Goal: Task Accomplishment & Management: Manage account settings

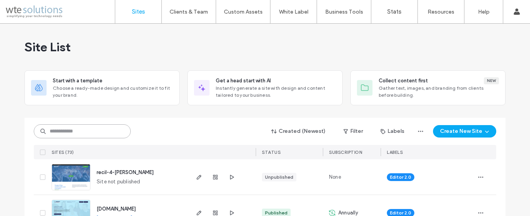
click at [107, 133] on input at bounding box center [82, 131] width 97 height 14
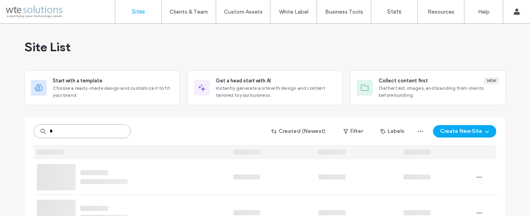
type input "*"
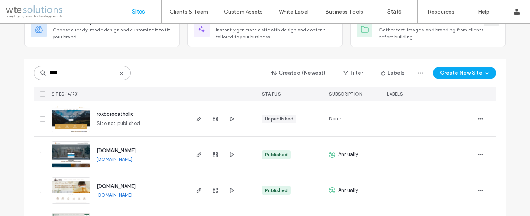
scroll to position [95, 0]
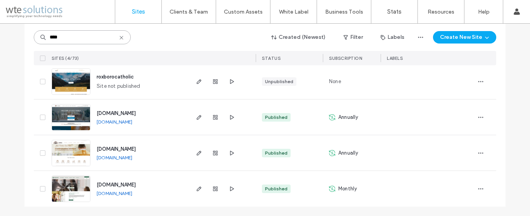
type input "****"
click at [132, 158] on link "[DOMAIN_NAME]" at bounding box center [115, 157] width 36 height 6
click at [196, 154] on icon "button" at bounding box center [199, 153] width 6 height 6
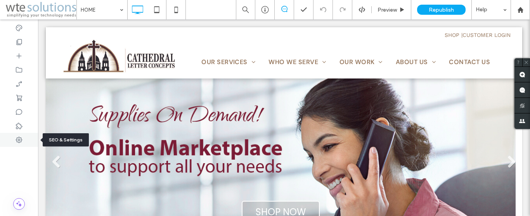
click at [18, 140] on use at bounding box center [19, 140] width 6 height 6
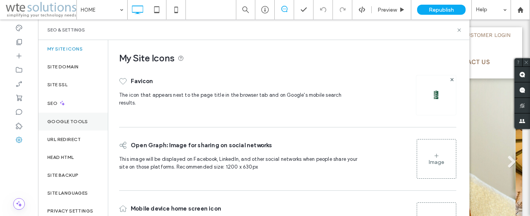
click at [53, 124] on label "Google Tools" at bounding box center [67, 121] width 41 height 5
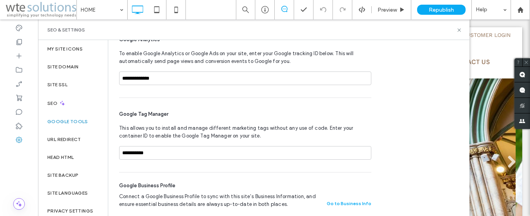
scroll to position [40, 0]
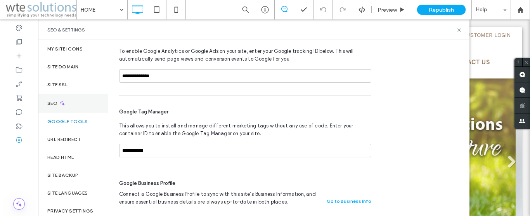
click at [54, 100] on label "SEO" at bounding box center [53, 102] width 12 height 5
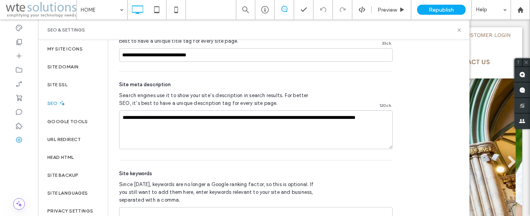
scroll to position [550, 0]
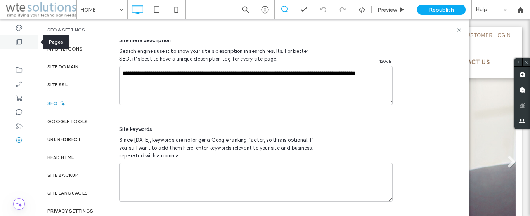
click at [20, 40] on icon at bounding box center [19, 42] width 8 height 8
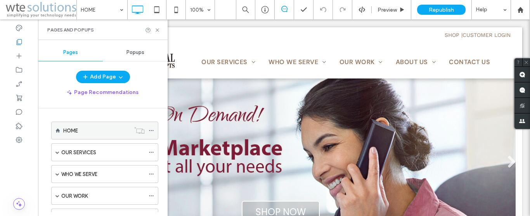
click at [81, 133] on div "HOME" at bounding box center [96, 130] width 67 height 8
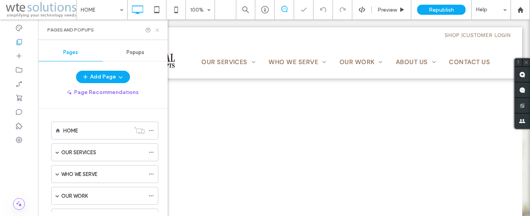
scroll to position [0, 0]
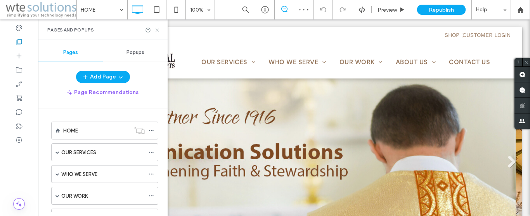
click at [159, 29] on icon at bounding box center [157, 30] width 6 height 6
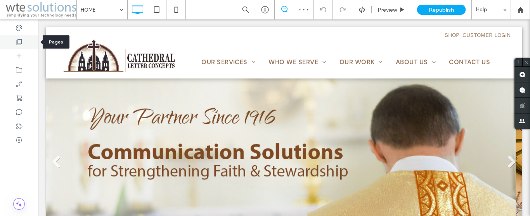
click at [21, 42] on icon at bounding box center [19, 42] width 8 height 8
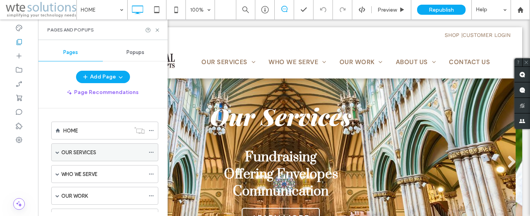
click at [150, 151] on icon at bounding box center [151, 151] width 5 height 5
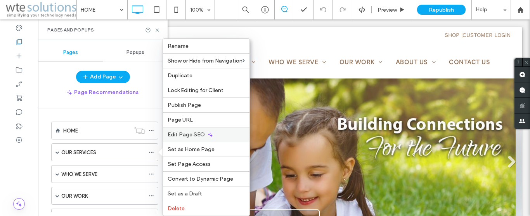
click at [188, 133] on span "Edit Page SEO" at bounding box center [186, 134] width 37 height 7
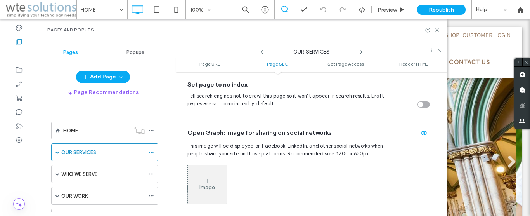
scroll to position [345, 0]
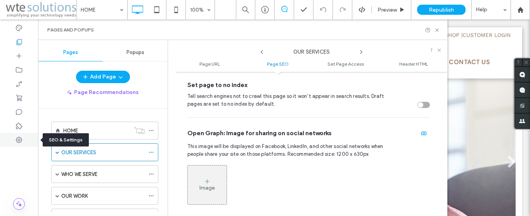
click at [16, 139] on icon at bounding box center [19, 140] width 8 height 8
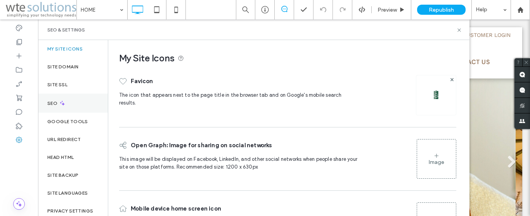
click at [51, 104] on label "SEO" at bounding box center [53, 102] width 12 height 5
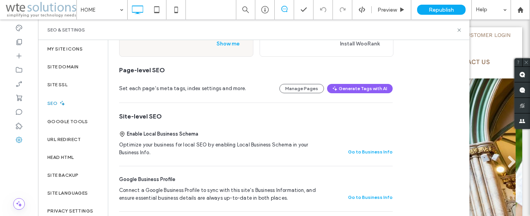
scroll to position [88, 0]
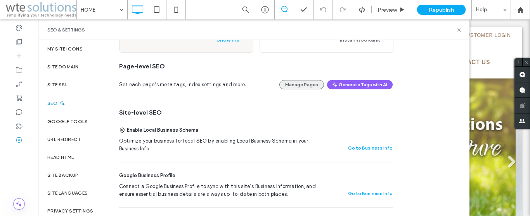
click at [312, 86] on button "Manage Pages" at bounding box center [301, 84] width 45 height 9
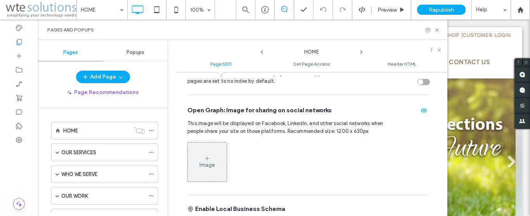
scroll to position [0, 0]
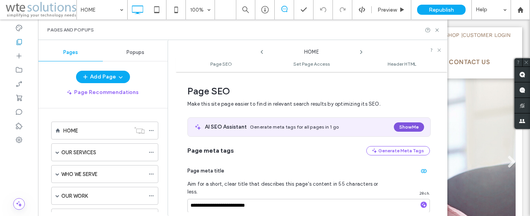
click at [400, 123] on button "Show Me" at bounding box center [409, 126] width 30 height 9
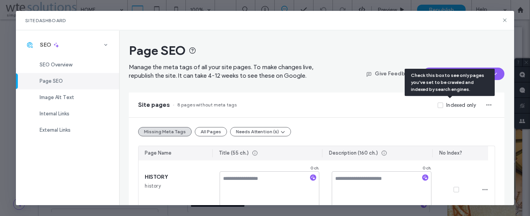
click at [448, 109] on div "Indexed only" at bounding box center [461, 105] width 30 height 8
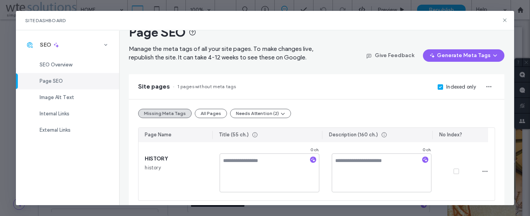
scroll to position [23, 0]
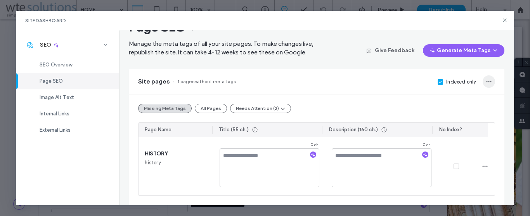
click at [483, 81] on span "button" at bounding box center [489, 81] width 12 height 12
click at [306, 83] on div "Site pages 1 pages without meta tags Indexed only" at bounding box center [316, 81] width 375 height 25
click at [447, 83] on div "Indexed only" at bounding box center [461, 82] width 30 height 8
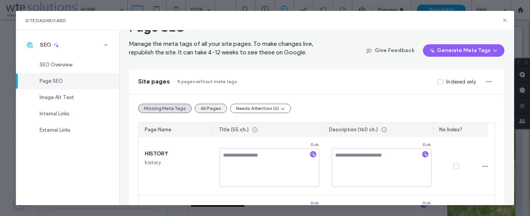
click at [209, 110] on button "All Pages" at bounding box center [211, 108] width 32 height 9
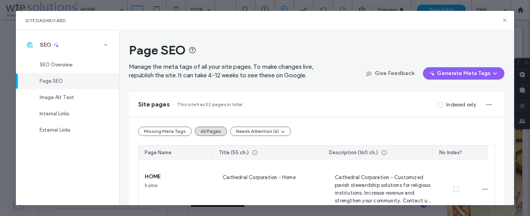
scroll to position [0, 0]
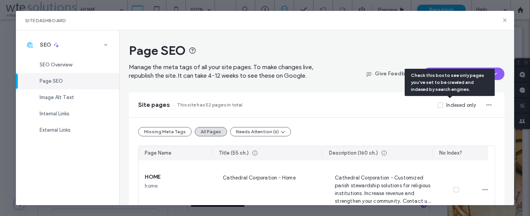
click at [439, 106] on icon at bounding box center [440, 105] width 3 height 2
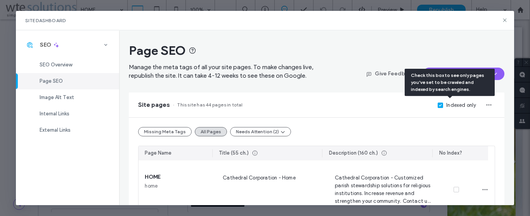
click at [438, 106] on span at bounding box center [440, 104] width 5 height 5
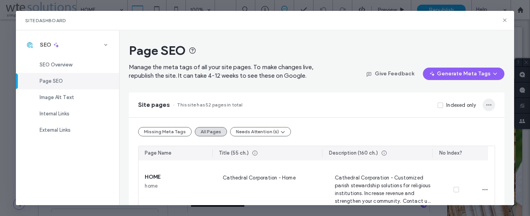
click at [483, 106] on span "button" at bounding box center [489, 105] width 12 height 12
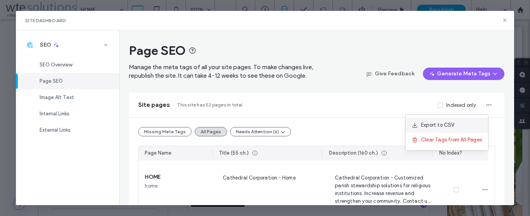
click at [452, 125] on span "Export to CSV" at bounding box center [438, 125] width 34 height 8
